Goal: Task Accomplishment & Management: Manage account settings

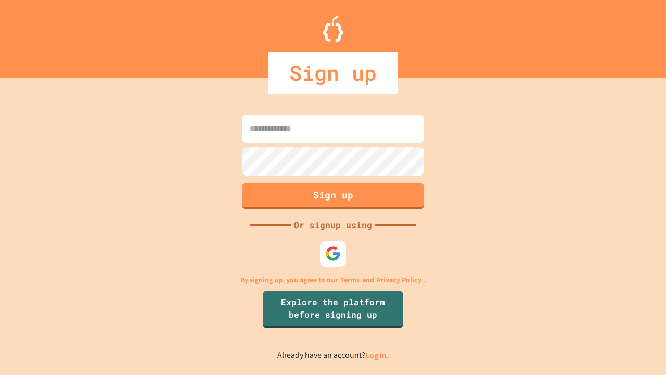
click at [378, 355] on link "Log in." at bounding box center [377, 355] width 24 height 11
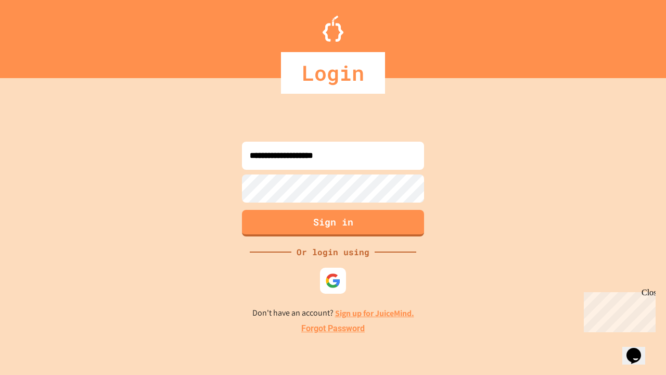
type input "**********"
